Goal: Download file/media

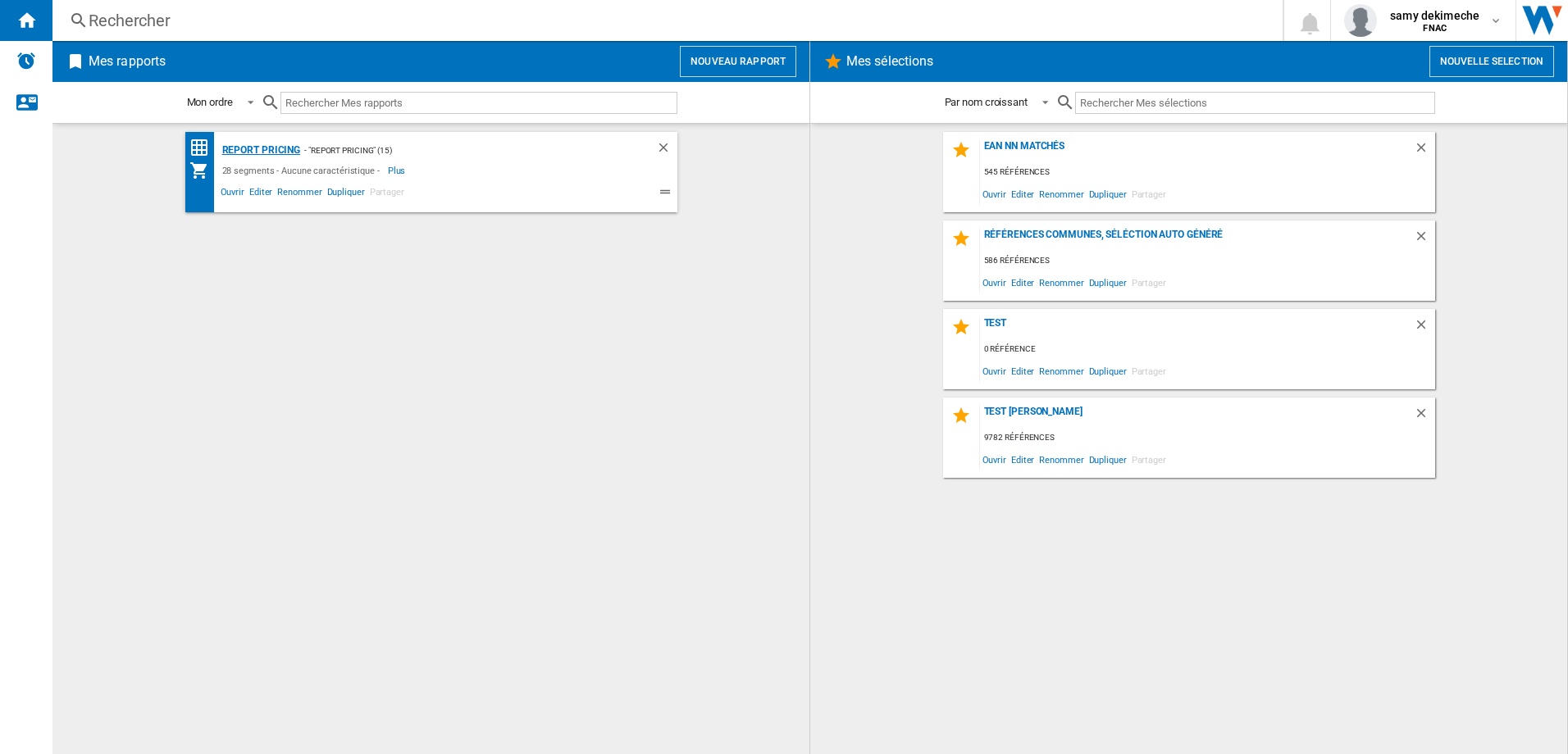
click at [277, 149] on div "Report pricing" at bounding box center [260, 150] width 82 height 21
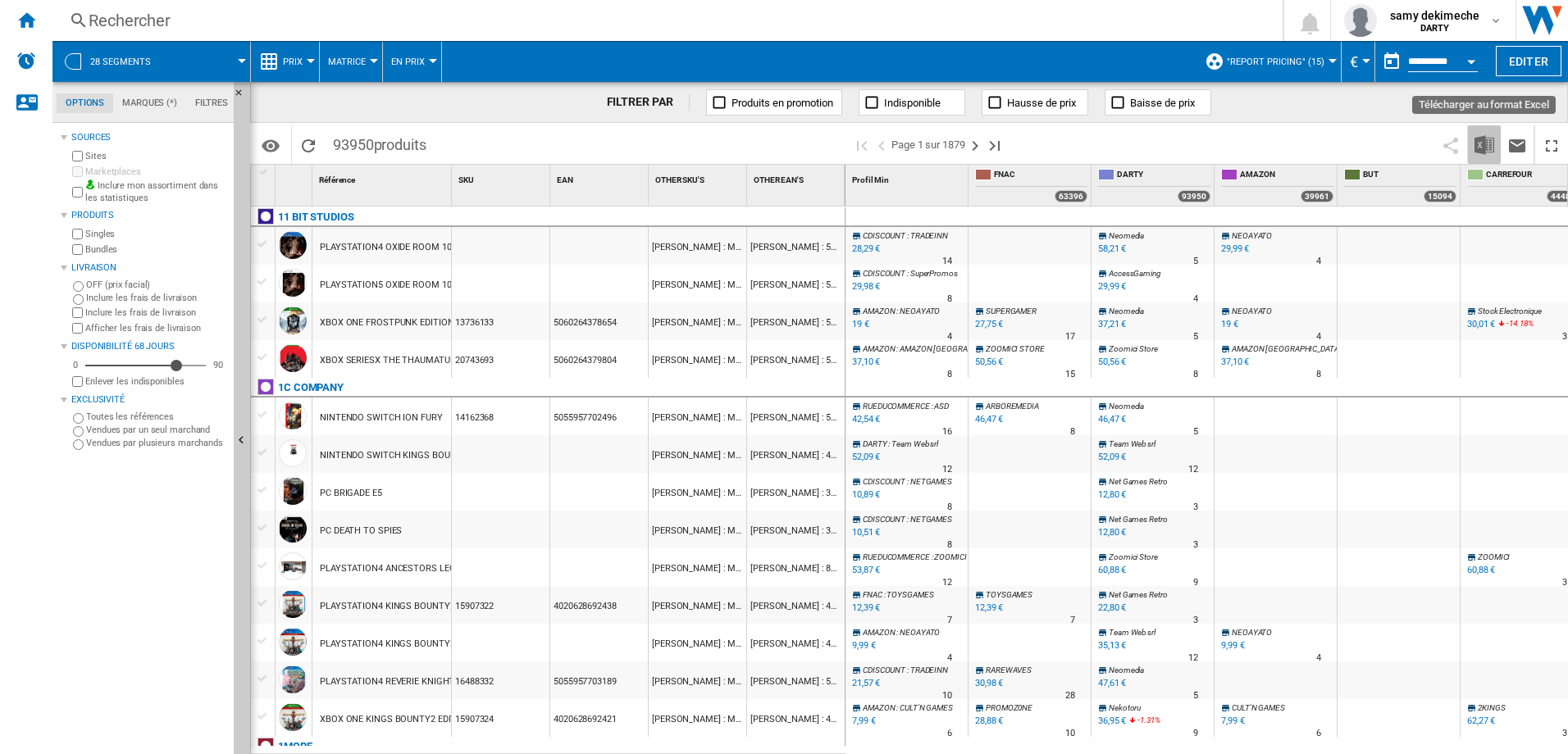
click at [1481, 145] on img "Télécharger au format Excel" at bounding box center [1484, 145] width 20 height 20
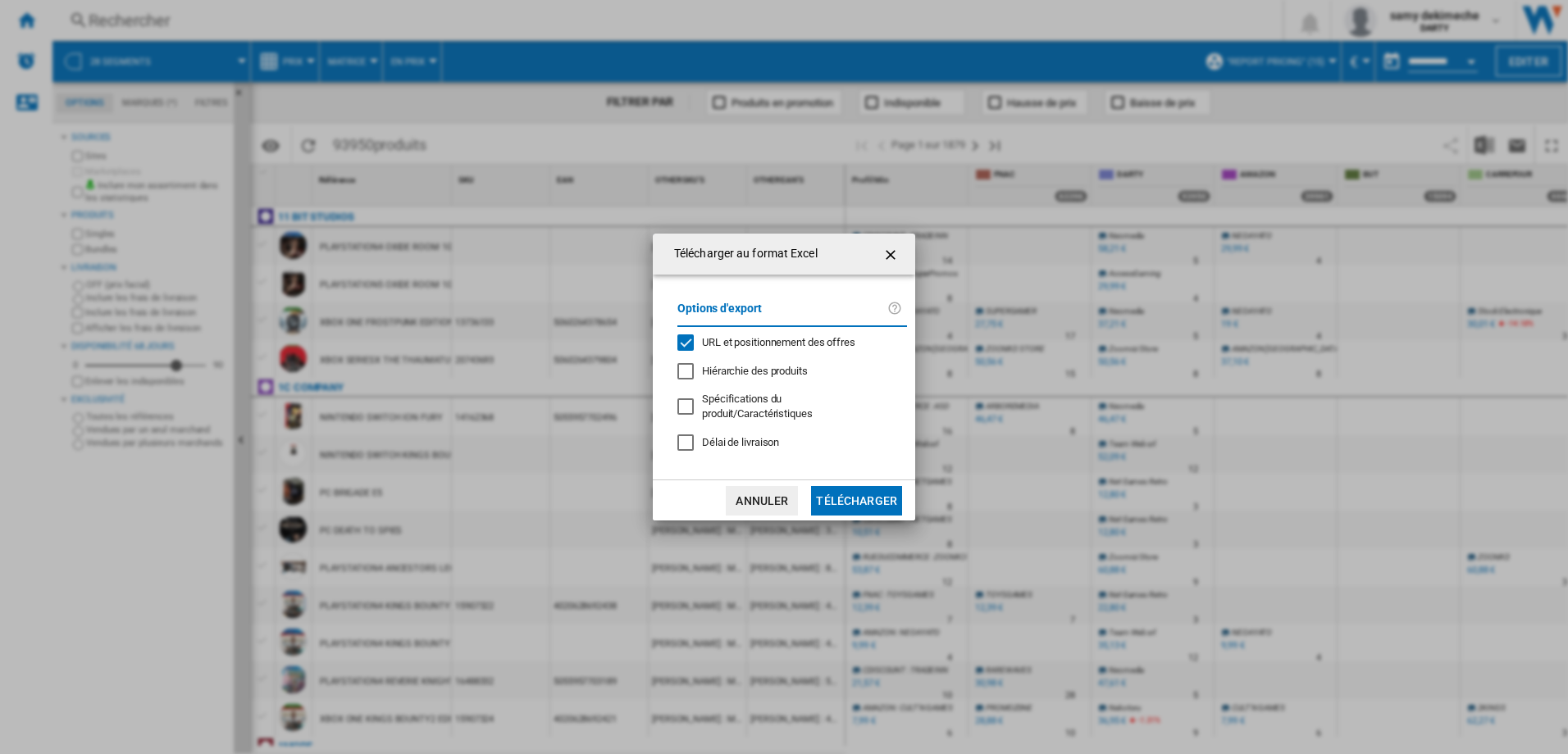
click at [690, 335] on div "URL et positionnement des offres" at bounding box center [685, 343] width 16 height 16
click at [856, 498] on button "Télécharger" at bounding box center [857, 501] width 91 height 30
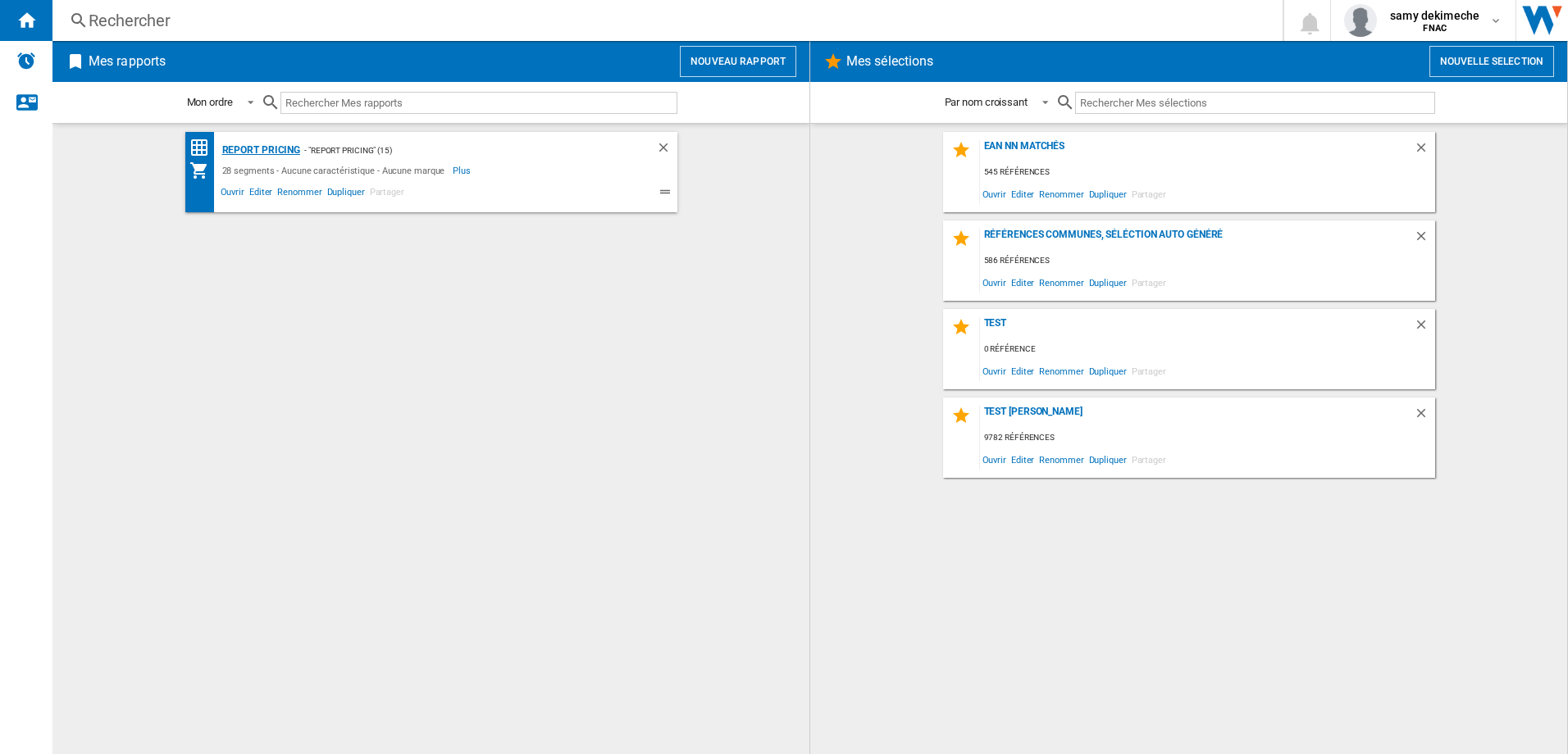
click at [265, 148] on div "Report pricing" at bounding box center [260, 150] width 82 height 21
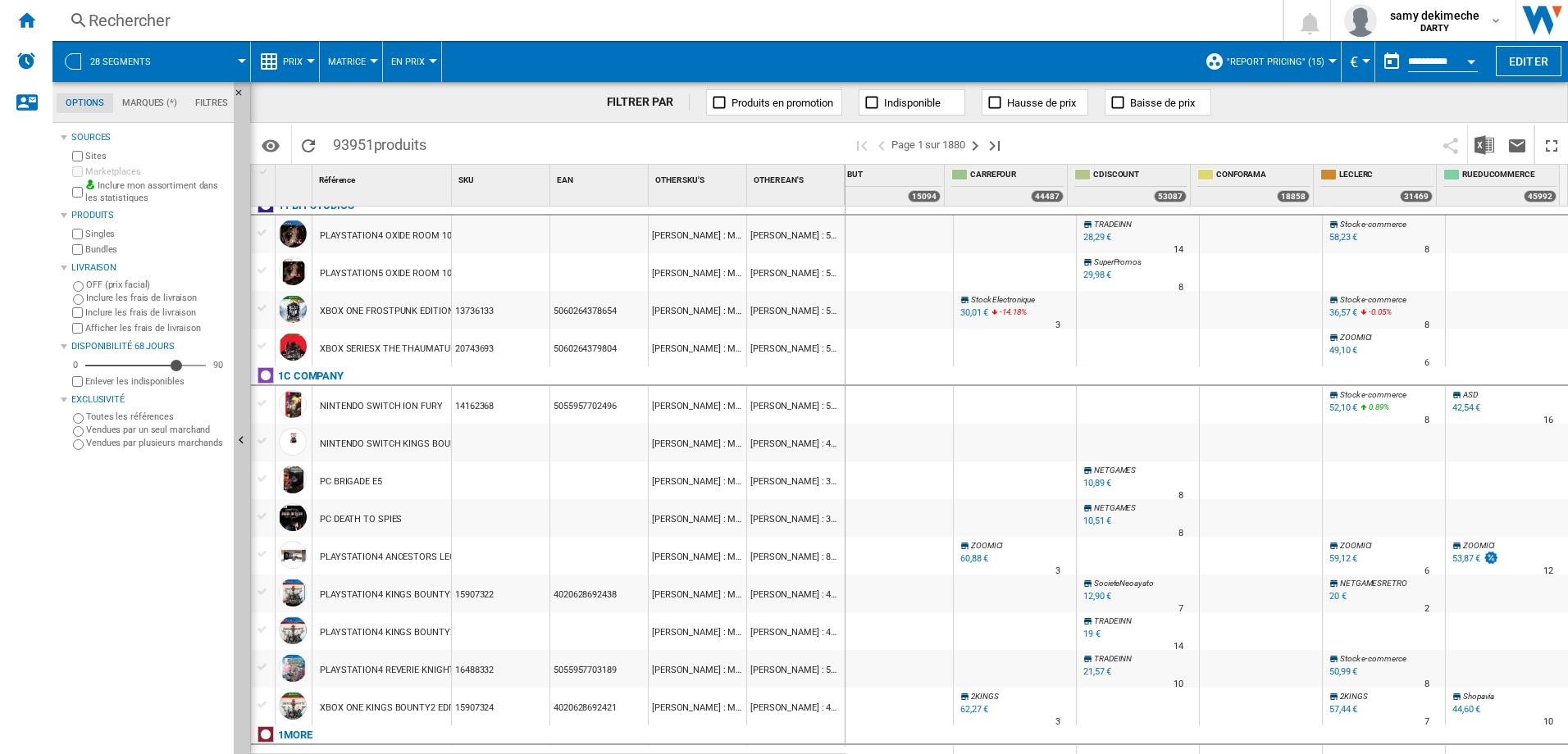
scroll to position [3, 0]
